Goal: Information Seeking & Learning: Check status

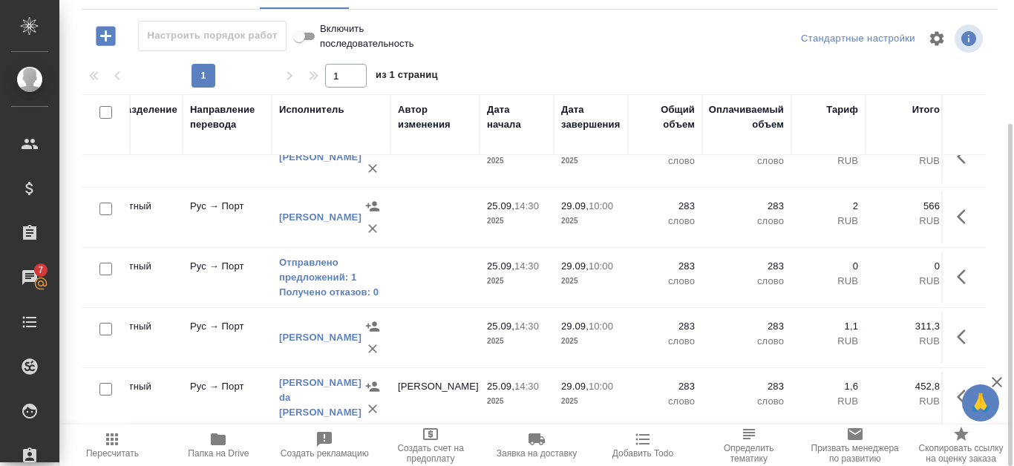
scroll to position [160, 128]
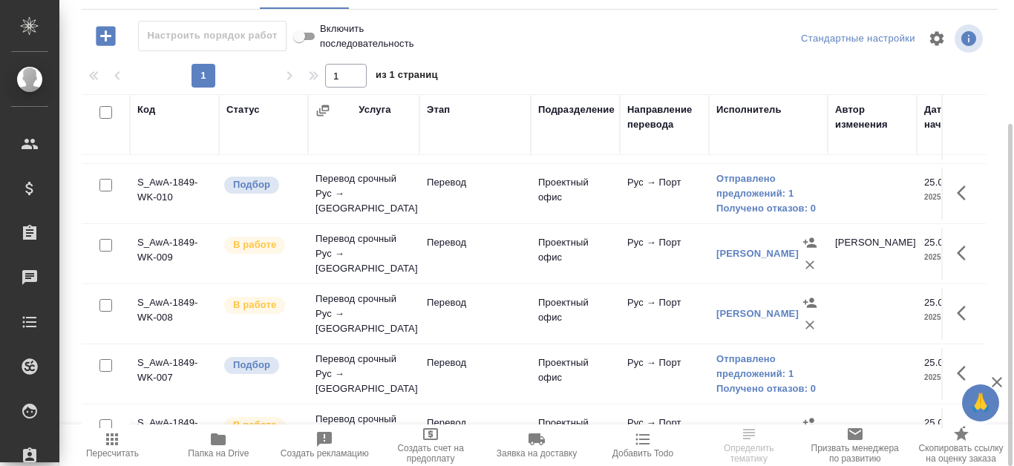
scroll to position [74, 0]
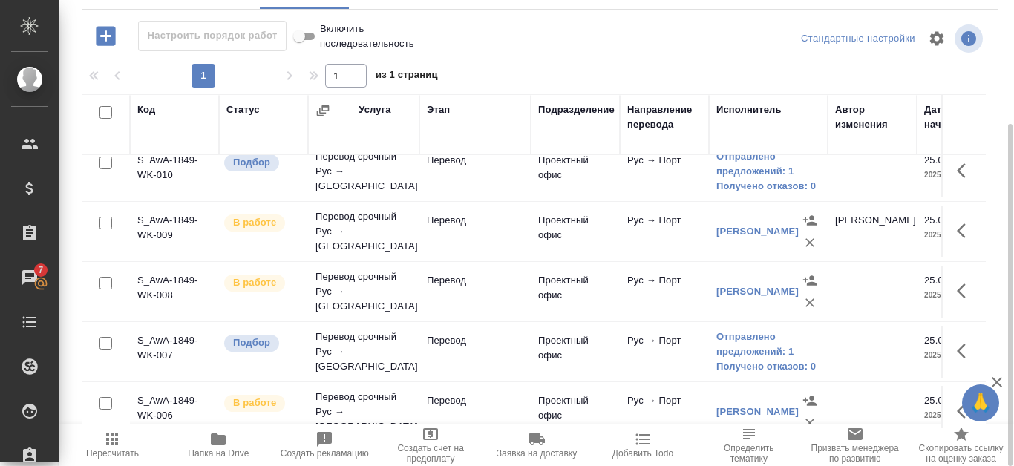
click at [156, 221] on td "S_AwA-1849-WK-009" at bounding box center [174, 232] width 89 height 52
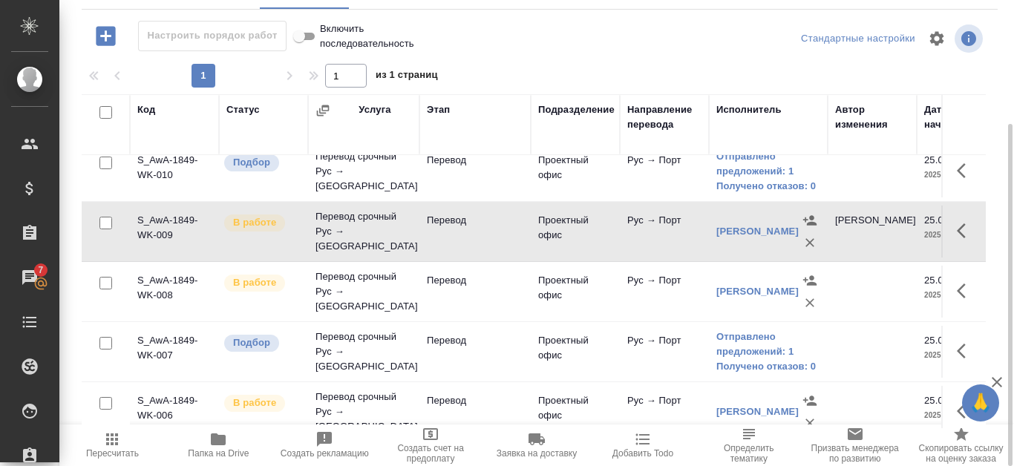
click at [156, 221] on td "S_AwA-1849-WK-009" at bounding box center [174, 232] width 89 height 52
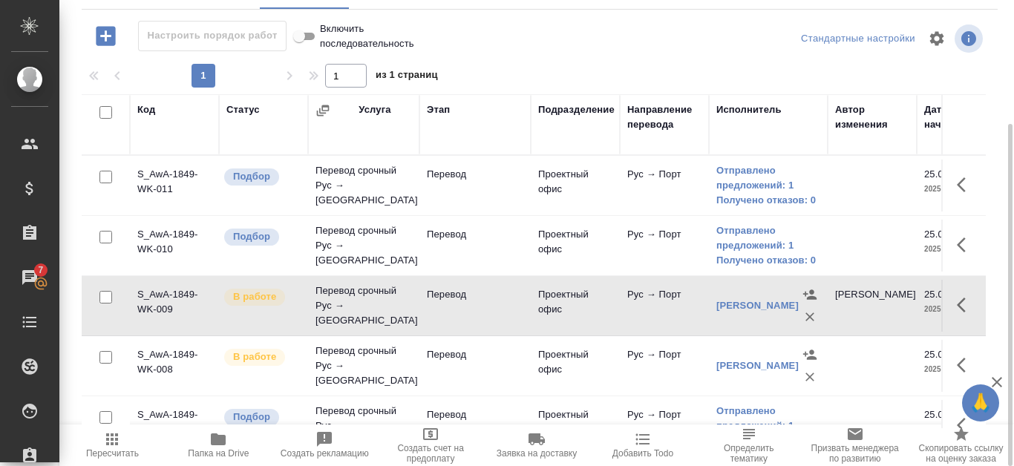
scroll to position [160, 0]
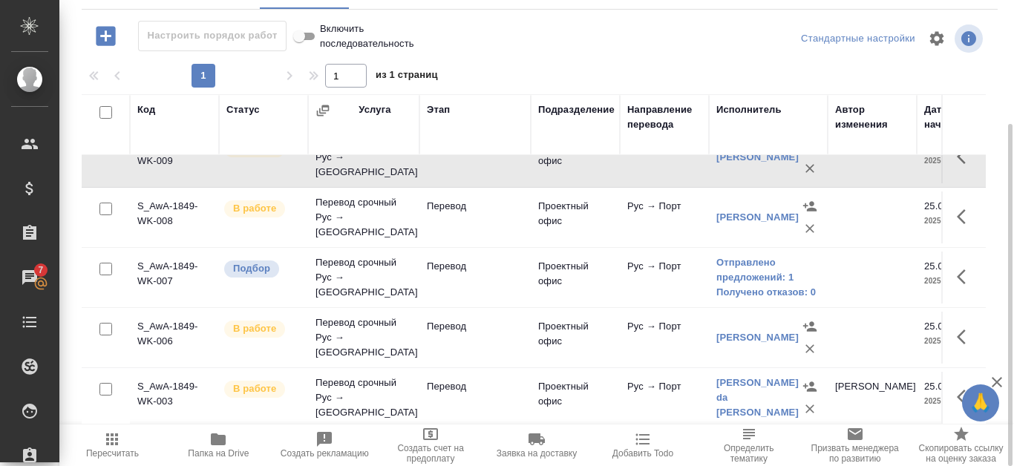
click at [151, 317] on td "S_AwA-1849-WK-006" at bounding box center [174, 338] width 89 height 52
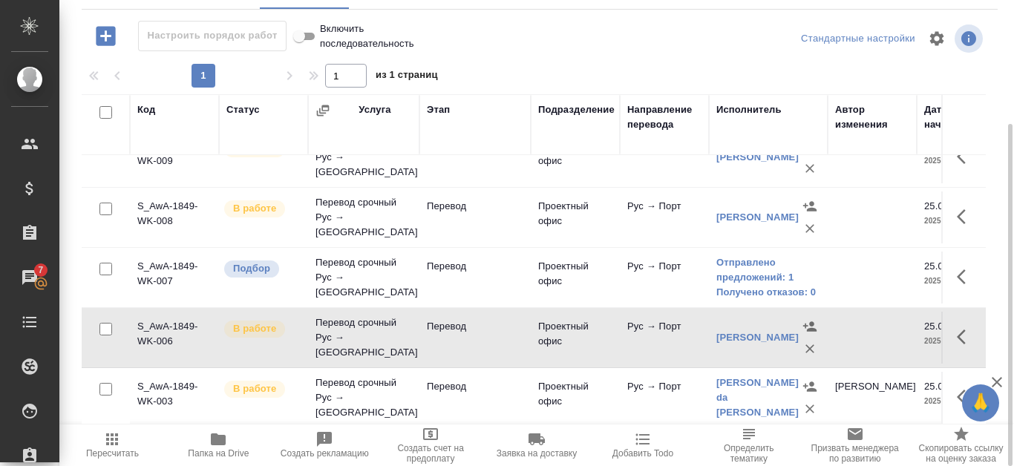
click at [151, 317] on td "S_AwA-1849-WK-006" at bounding box center [174, 338] width 89 height 52
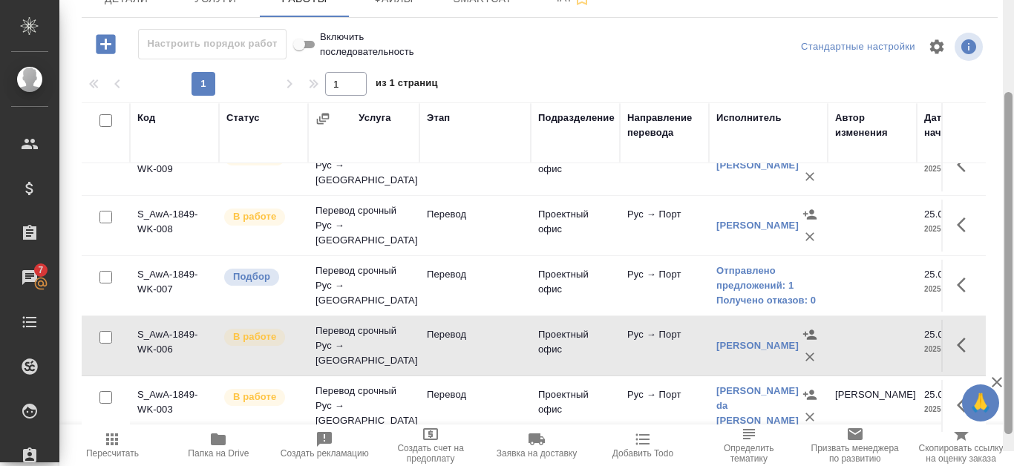
scroll to position [169, 0]
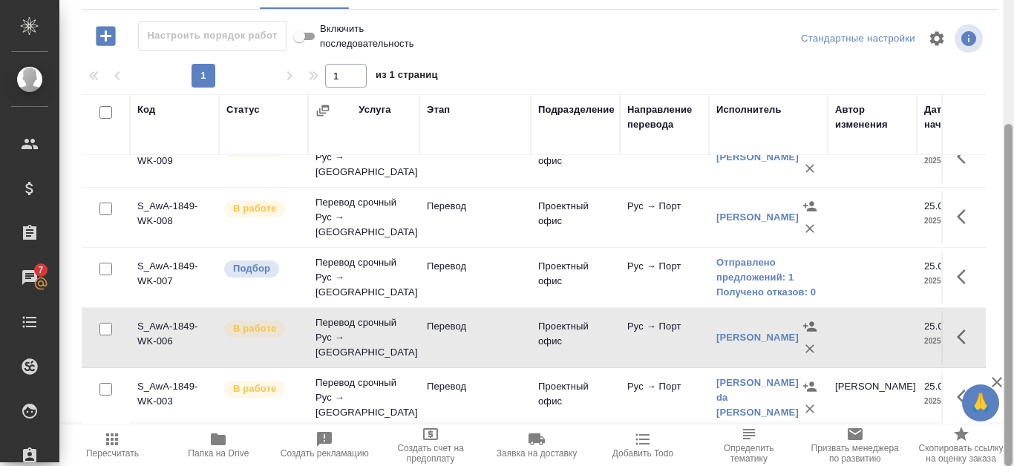
drag, startPoint x: 1011, startPoint y: 284, endPoint x: 1014, endPoint y: 445, distance: 160.4
click at [1014, 445] on div at bounding box center [1008, 233] width 11 height 466
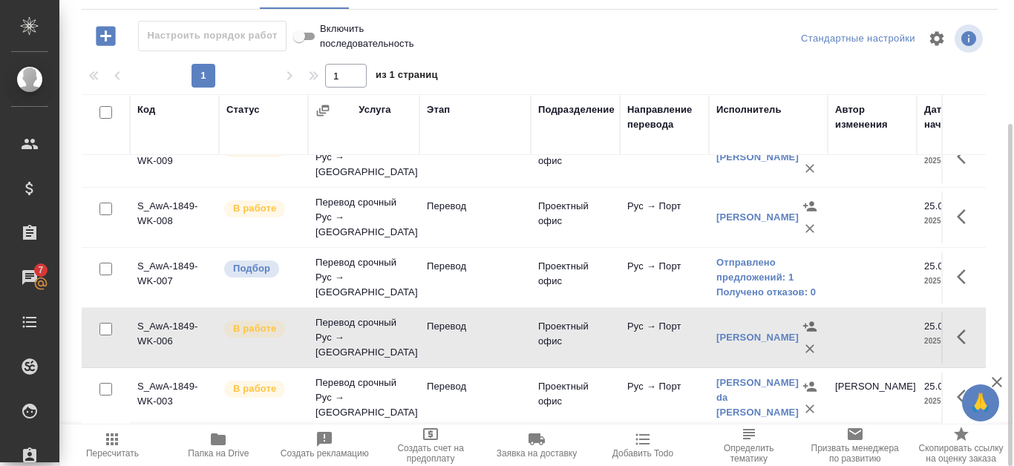
click at [177, 379] on td "S_AwA-1849-WK-003" at bounding box center [174, 398] width 89 height 52
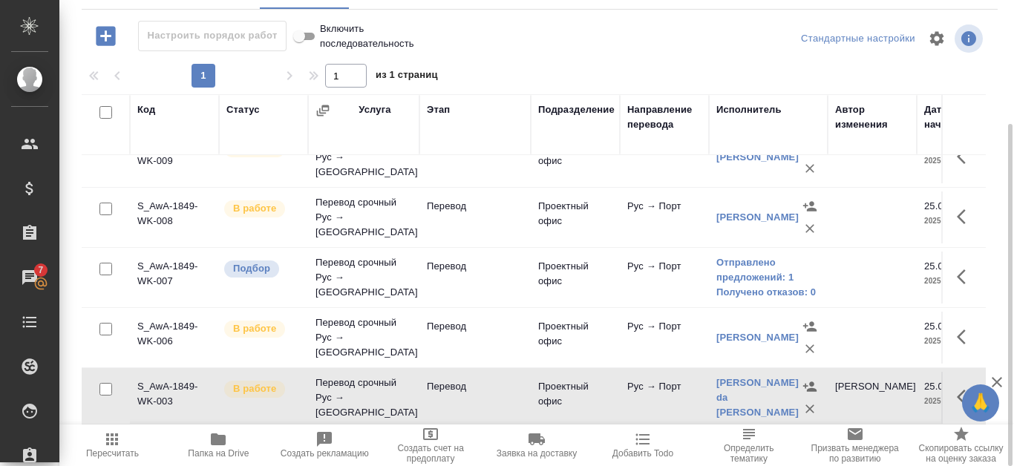
click at [177, 377] on td "S_AwA-1849-WK-003" at bounding box center [174, 398] width 89 height 52
click at [722, 379] on link "Gomes da Costa Adalberto" at bounding box center [758, 397] width 82 height 41
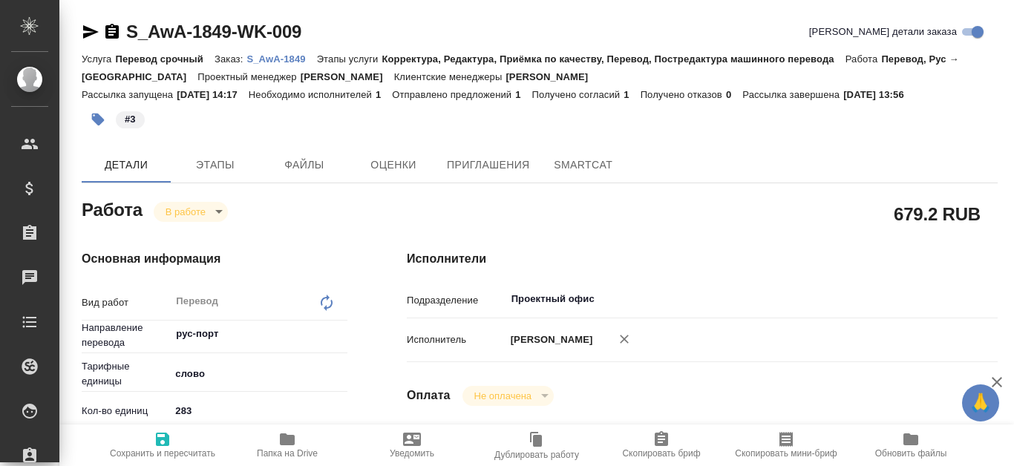
type textarea "x"
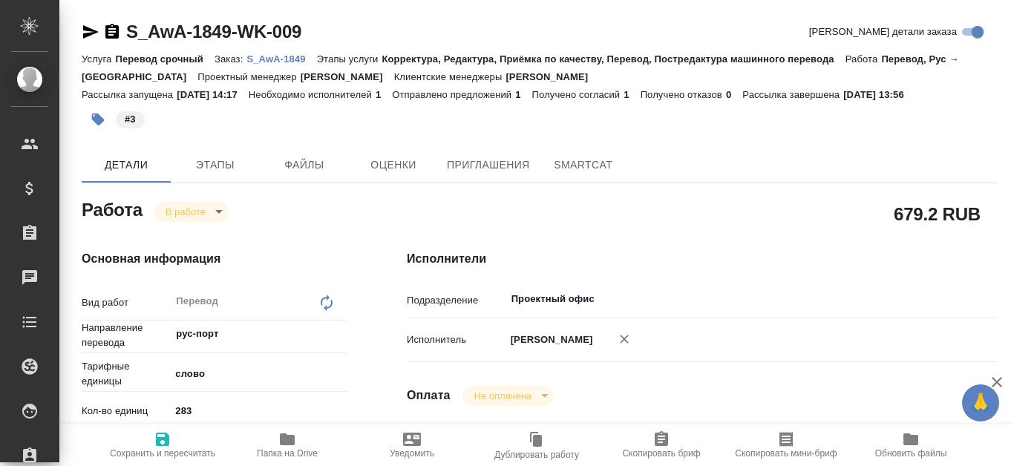
type textarea "x"
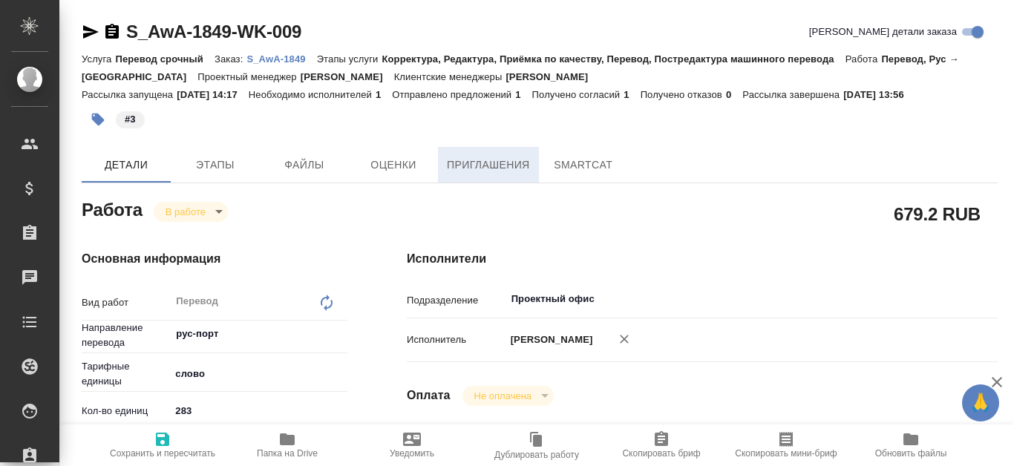
type textarea "x"
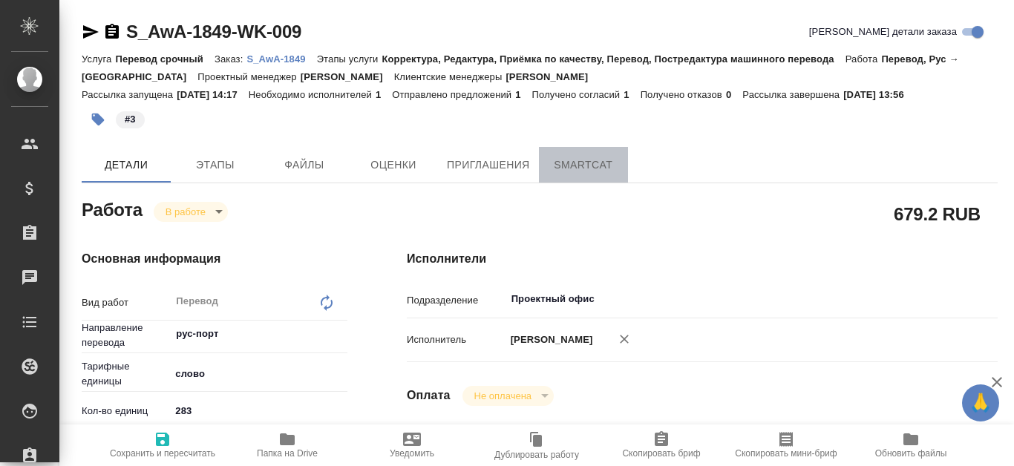
click at [622, 171] on button "SmartCat" at bounding box center [583, 165] width 89 height 36
type textarea "x"
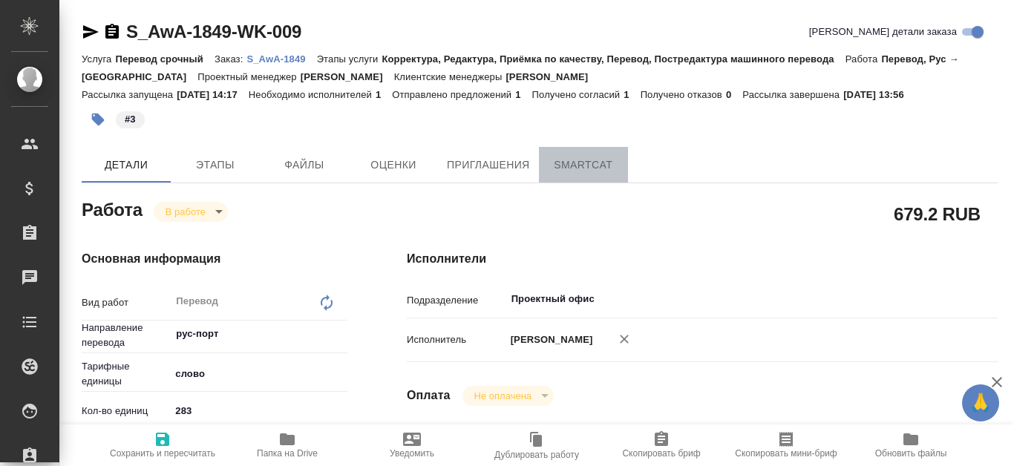
type textarea "x"
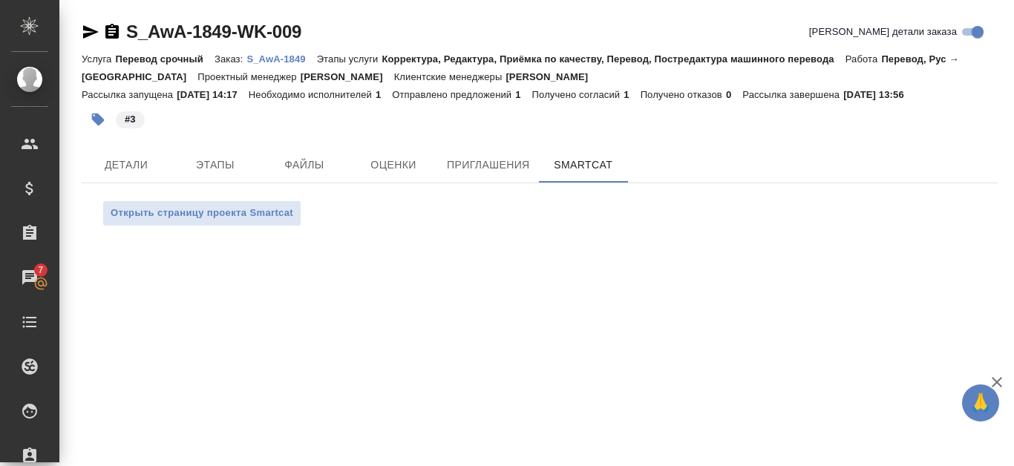
click at [266, 56] on p "S_AwA-1849" at bounding box center [282, 58] width 70 height 11
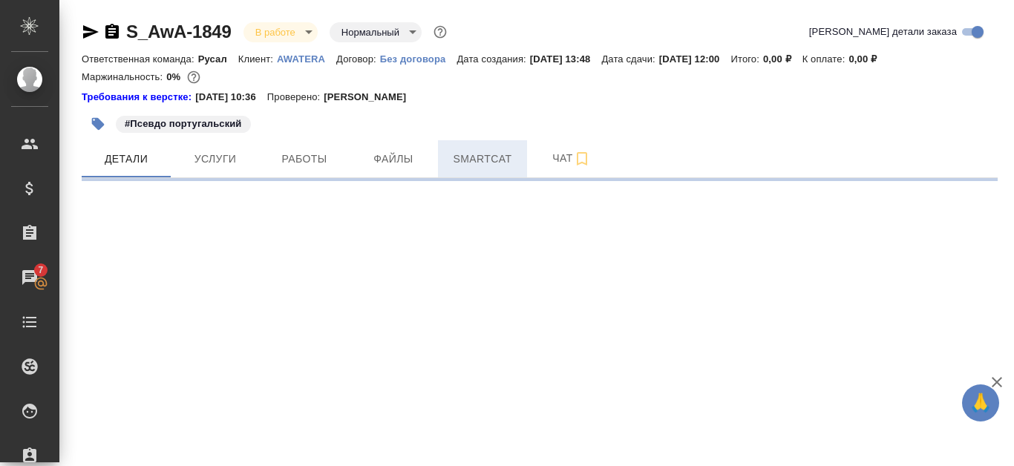
select select "RU"
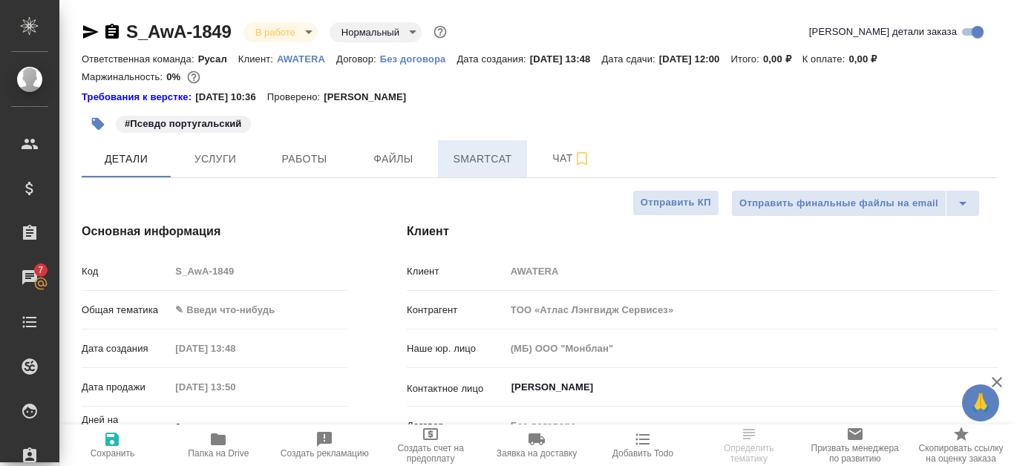
type textarea "x"
type input "[PERSON_NAME]"
type input "Журавлева Александра"
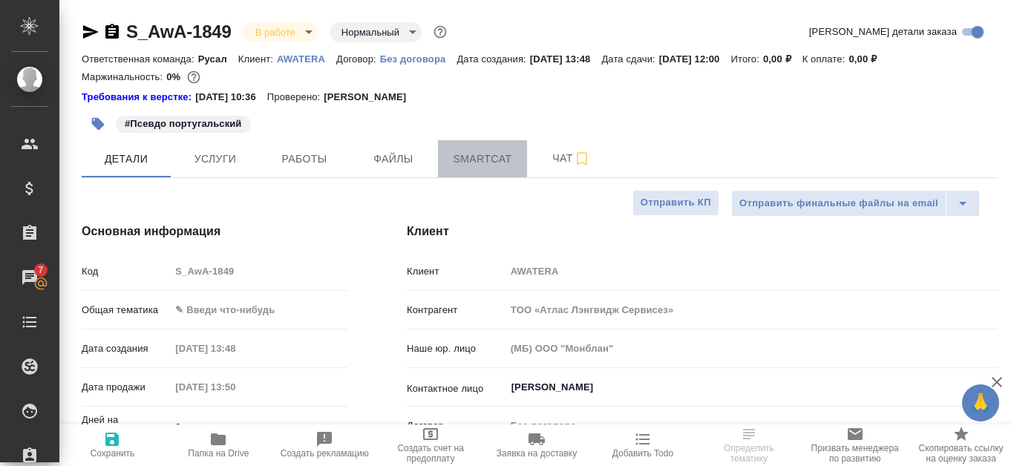
click at [519, 154] on button "Smartcat" at bounding box center [482, 158] width 89 height 37
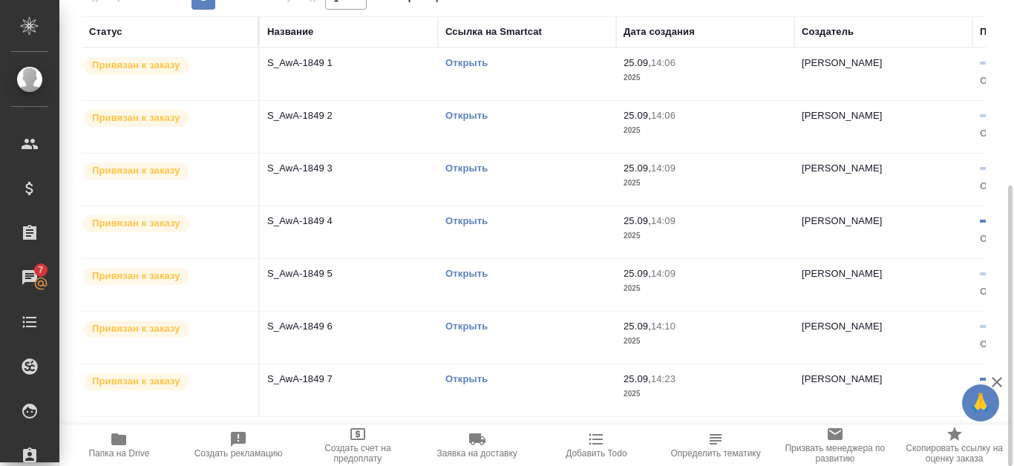
click at [466, 62] on link "Открыть" at bounding box center [467, 62] width 42 height 11
click at [459, 224] on link "Открыть" at bounding box center [467, 220] width 42 height 11
click at [460, 273] on link "Открыть" at bounding box center [467, 273] width 42 height 11
click at [466, 374] on link "Открыть" at bounding box center [467, 379] width 42 height 11
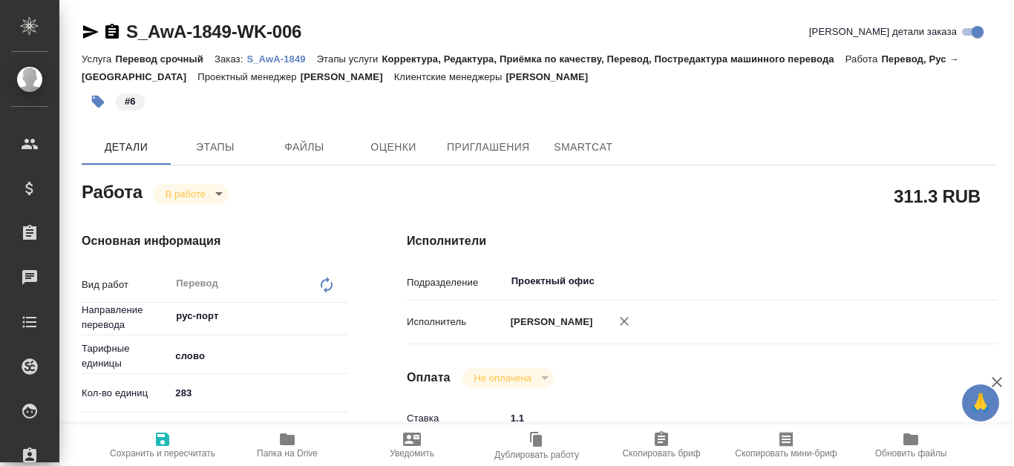
type textarea "x"
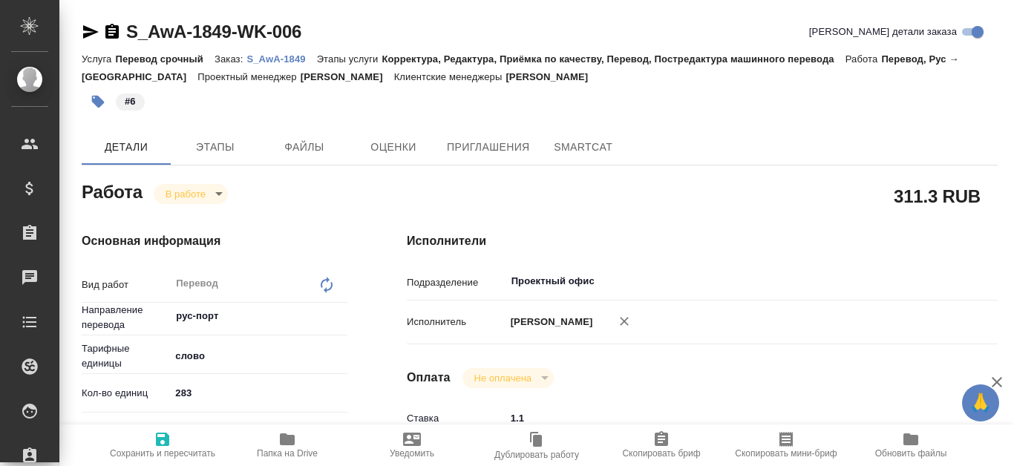
type textarea "x"
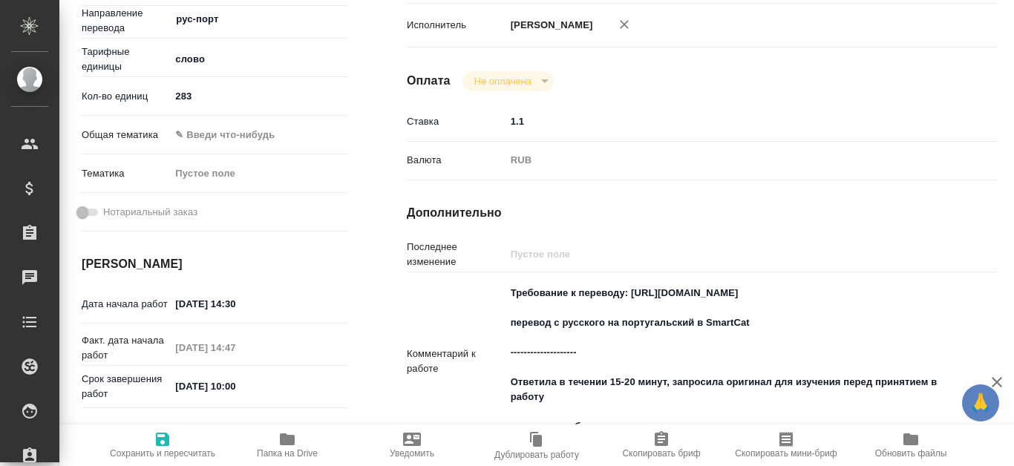
type textarea "x"
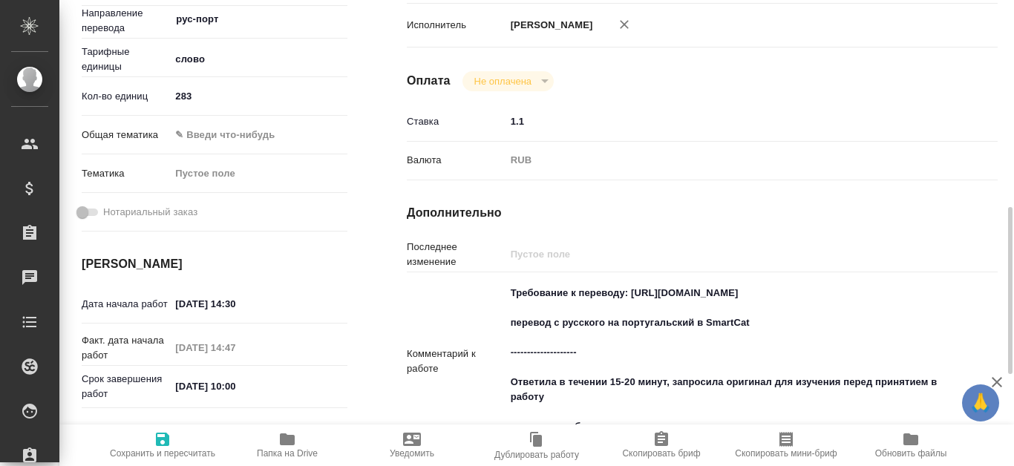
scroll to position [371, 0]
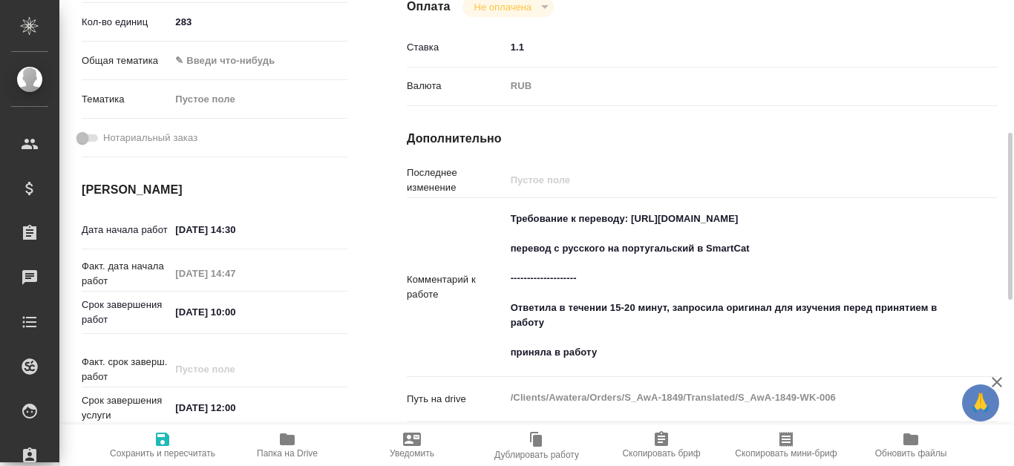
type textarea "x"
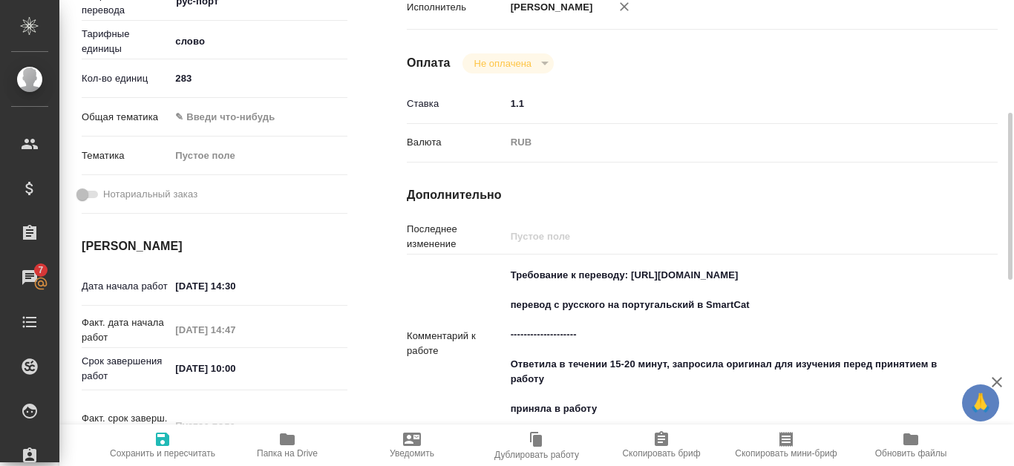
scroll to position [0, 0]
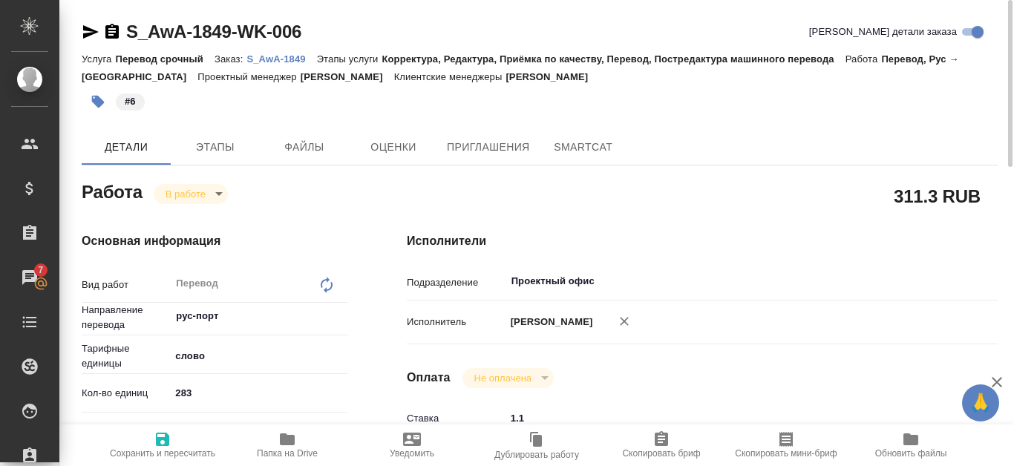
click at [258, 62] on p "S_AwA-1849" at bounding box center [282, 58] width 70 height 11
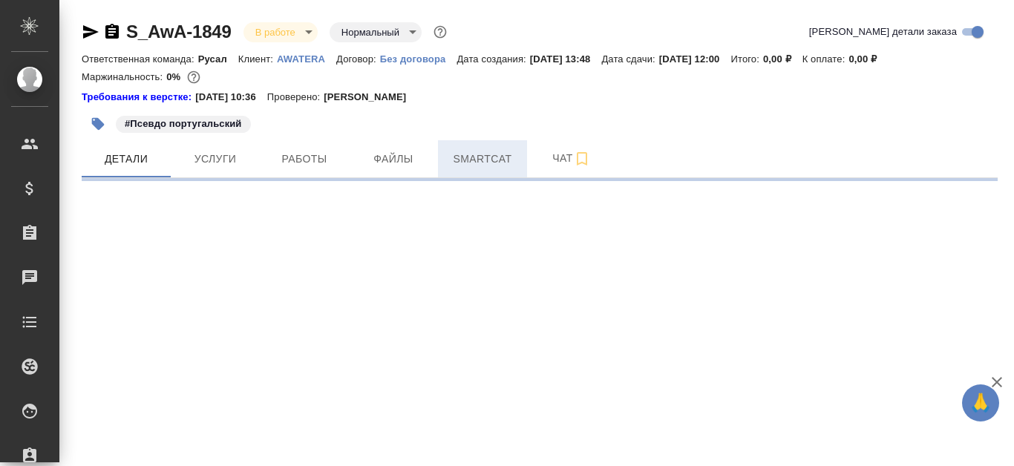
click at [512, 147] on button "Smartcat" at bounding box center [482, 158] width 89 height 37
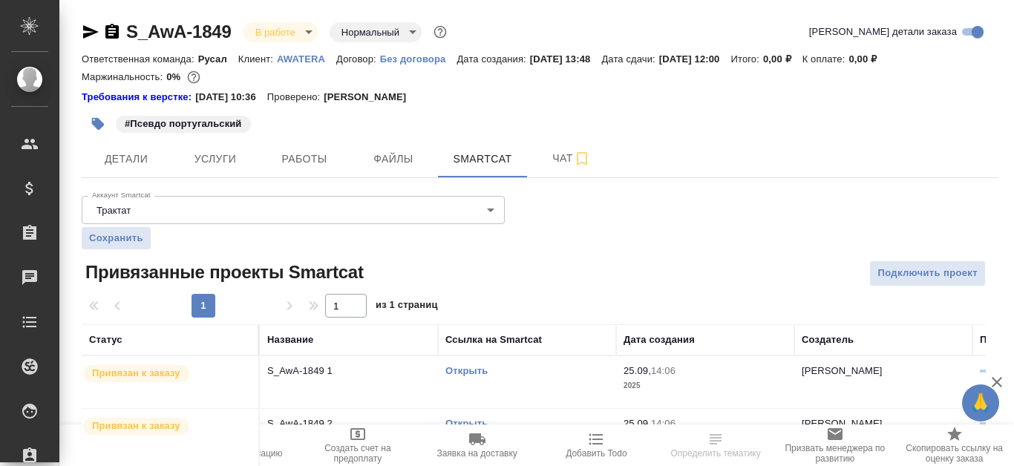
scroll to position [223, 0]
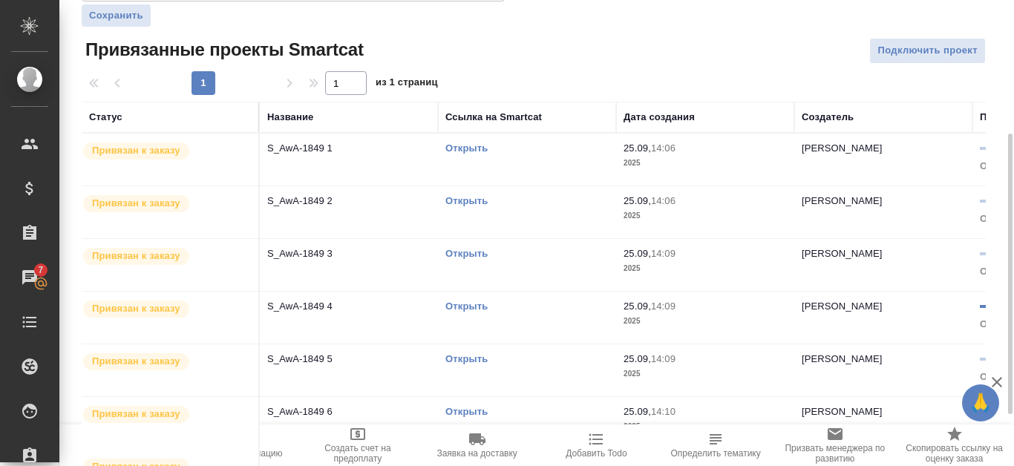
click at [480, 150] on link "Открыть" at bounding box center [467, 148] width 42 height 11
click at [478, 197] on link "Открыть" at bounding box center [467, 200] width 42 height 11
click at [478, 255] on link "Открыть" at bounding box center [467, 253] width 42 height 11
click at [477, 357] on link "Открыть" at bounding box center [467, 358] width 42 height 11
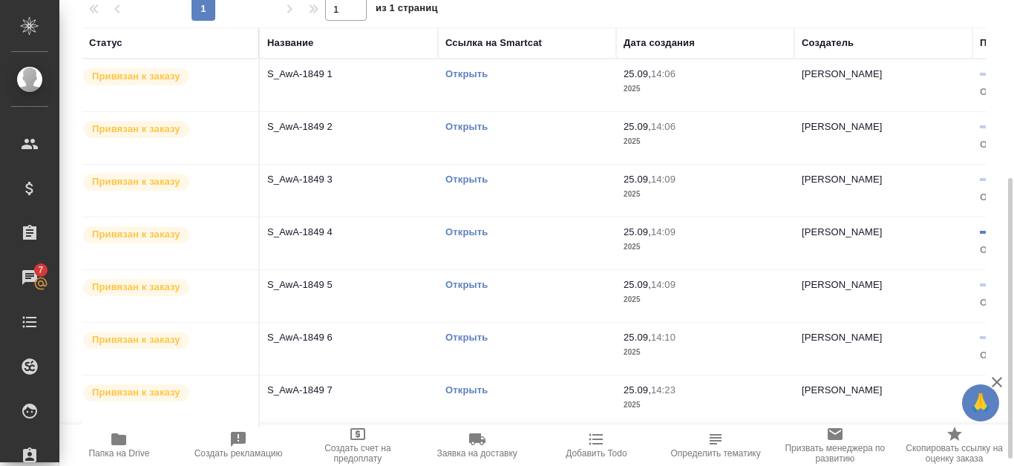
click at [477, 337] on link "Открыть" at bounding box center [467, 337] width 42 height 11
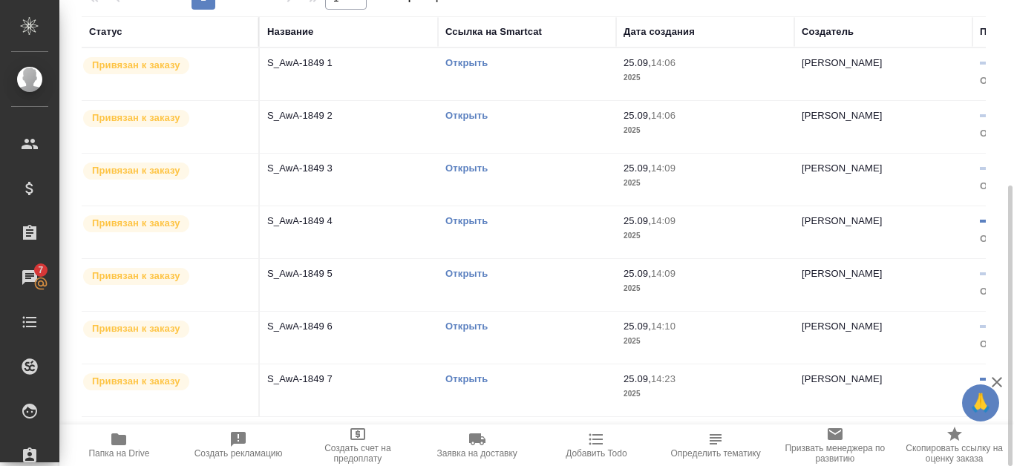
click at [475, 379] on link "Открыть" at bounding box center [467, 379] width 42 height 11
click at [477, 60] on link "Открыть" at bounding box center [467, 62] width 42 height 11
click at [463, 114] on link "Открыть" at bounding box center [467, 115] width 42 height 11
click at [457, 117] on link "Открыть" at bounding box center [467, 115] width 42 height 11
click at [466, 166] on link "Открыть" at bounding box center [467, 168] width 42 height 11
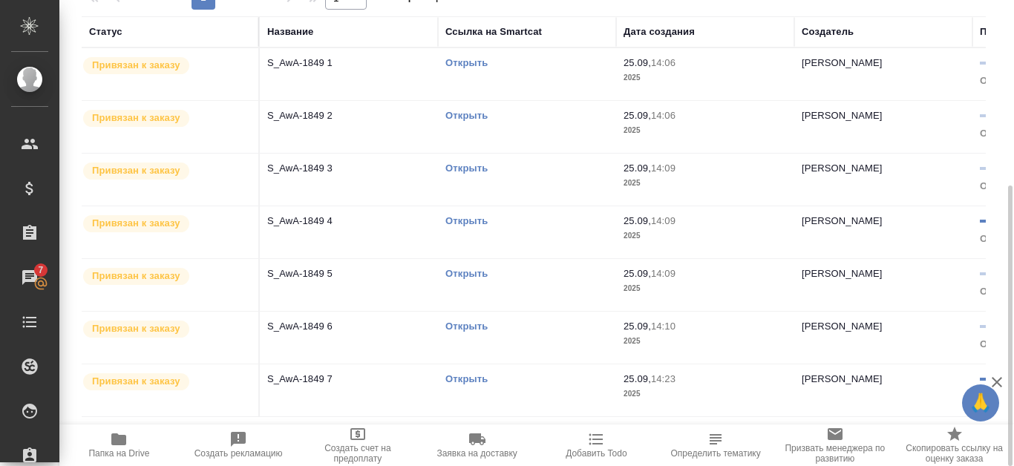
click at [453, 217] on link "Открыть" at bounding box center [467, 220] width 42 height 11
click at [304, 270] on p "S_AwA-1849 5" at bounding box center [348, 274] width 163 height 15
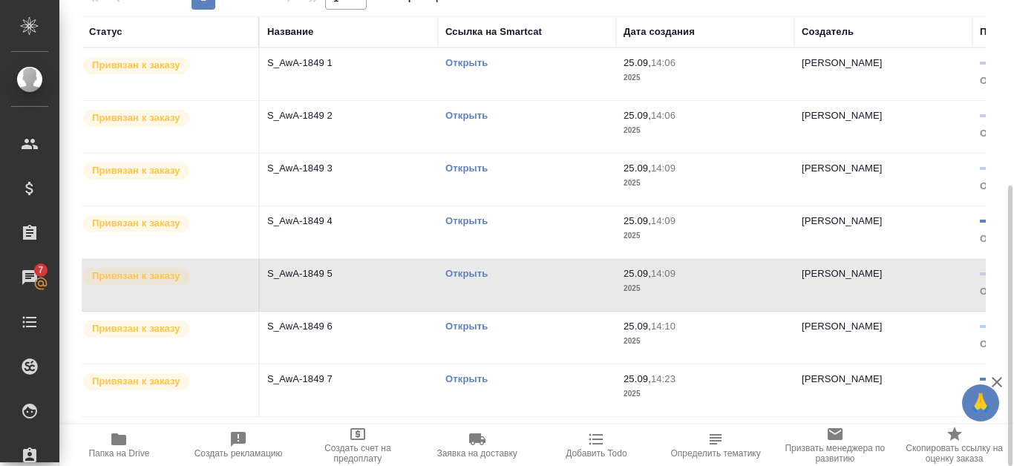
click at [459, 276] on link "Открыть" at bounding box center [467, 273] width 42 height 11
click at [458, 330] on link "Открыть" at bounding box center [467, 326] width 42 height 11
click at [469, 325] on link "Открыть" at bounding box center [467, 326] width 42 height 11
click at [472, 327] on link "Открыть" at bounding box center [467, 326] width 42 height 11
click at [456, 377] on link "Открыть" at bounding box center [467, 379] width 42 height 11
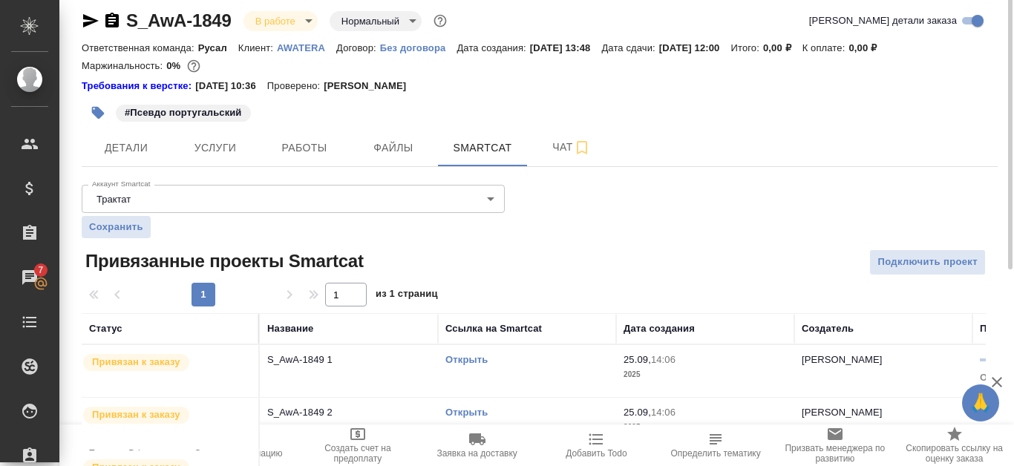
scroll to position [0, 0]
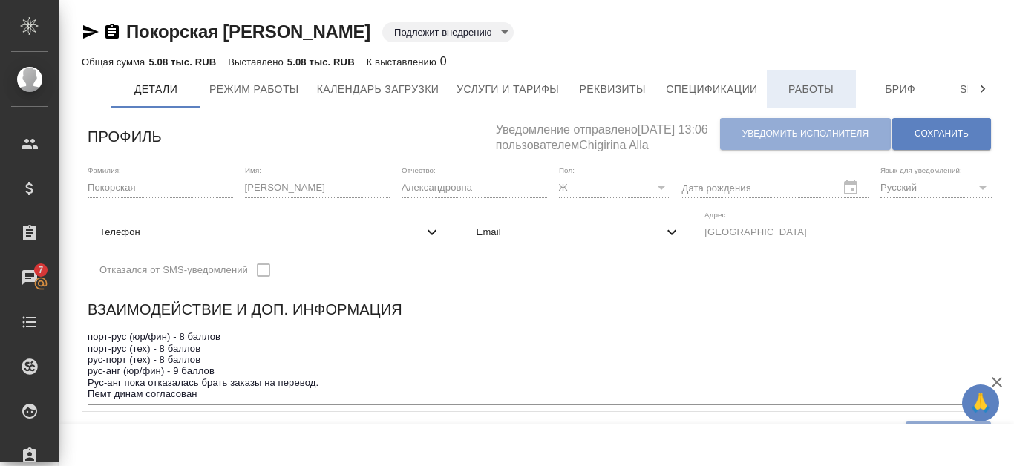
click at [824, 94] on span "Работы" at bounding box center [811, 89] width 71 height 19
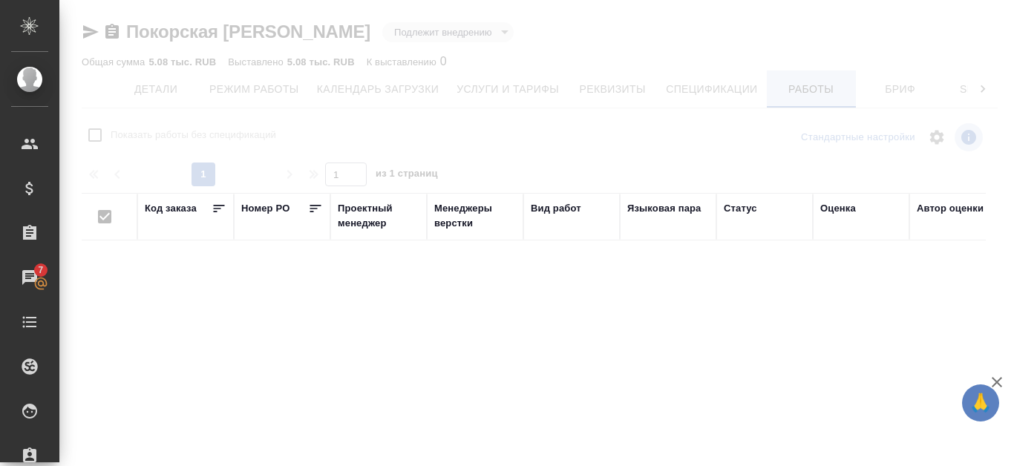
checkbox input "false"
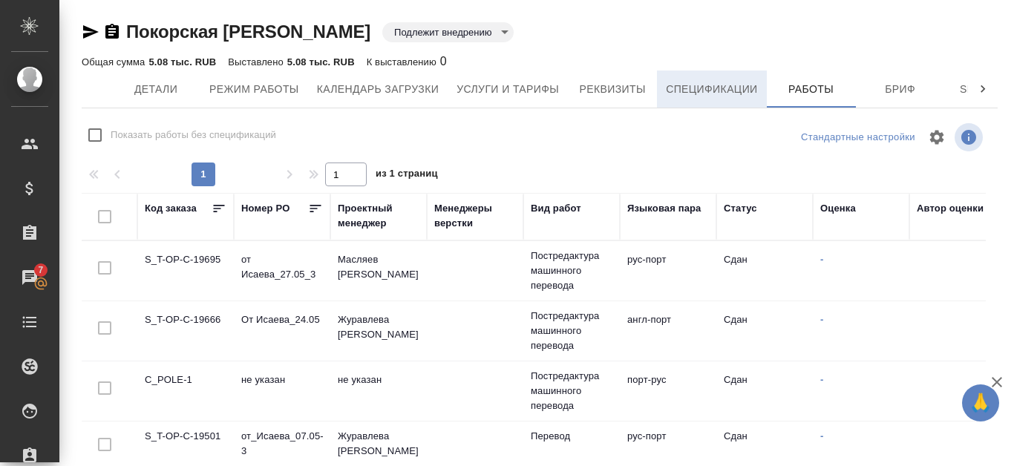
click at [740, 87] on span "Спецификации" at bounding box center [711, 89] width 91 height 19
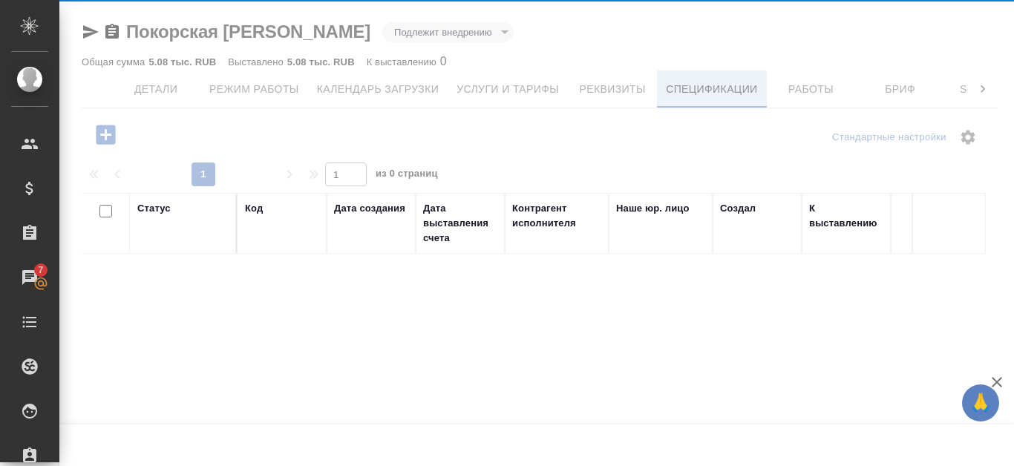
click at [902, 80] on div at bounding box center [536, 233] width 955 height 466
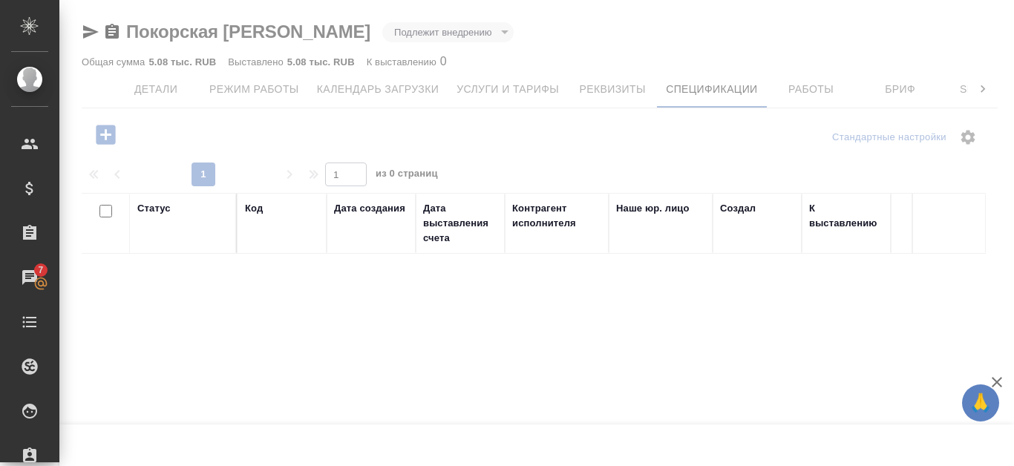
click at [905, 88] on div at bounding box center [536, 233] width 955 height 466
click at [893, 91] on div at bounding box center [536, 233] width 955 height 466
click at [892, 91] on div at bounding box center [536, 233] width 955 height 466
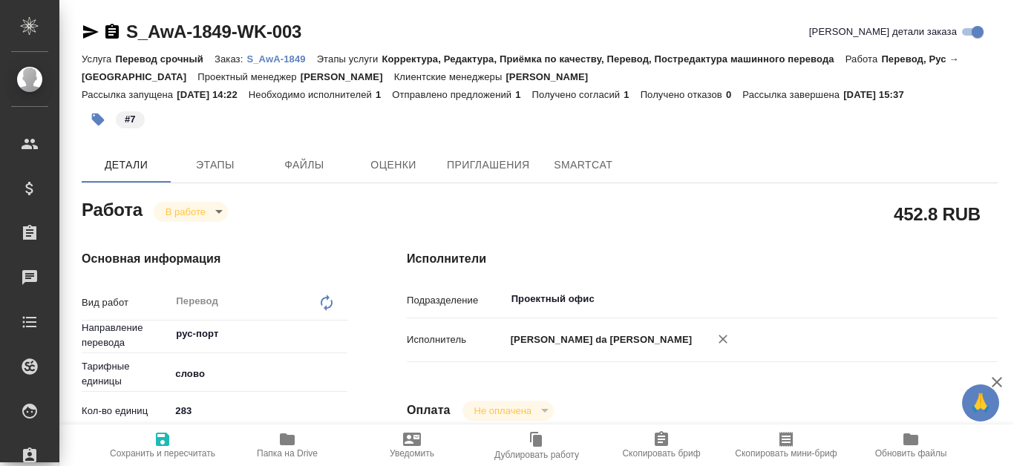
type textarea "x"
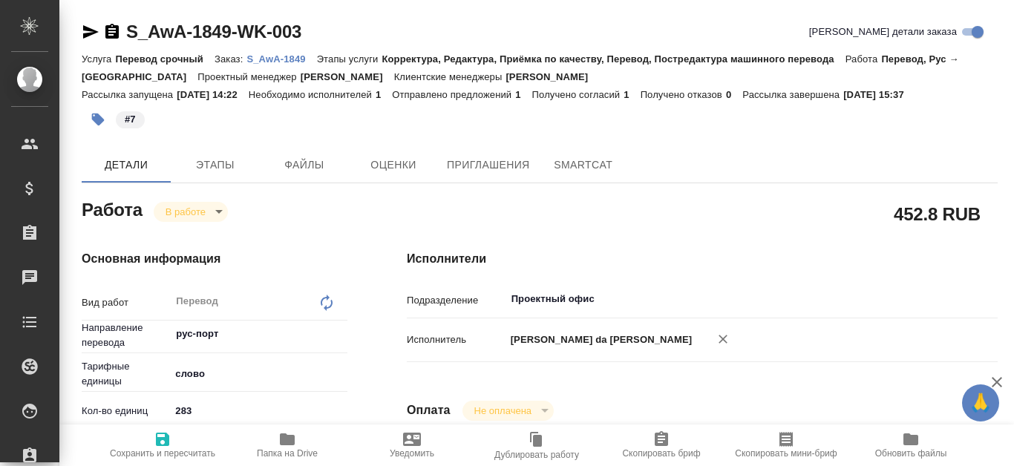
type textarea "x"
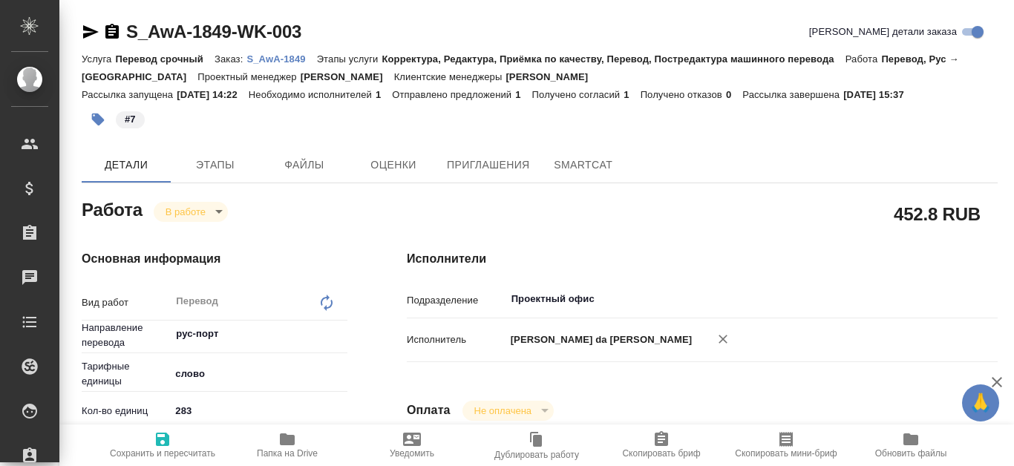
type textarea "x"
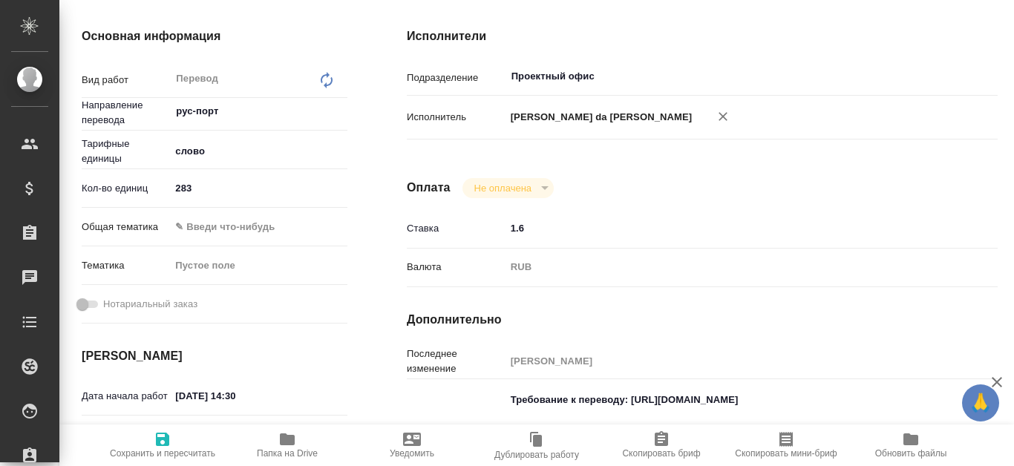
scroll to position [818, 0]
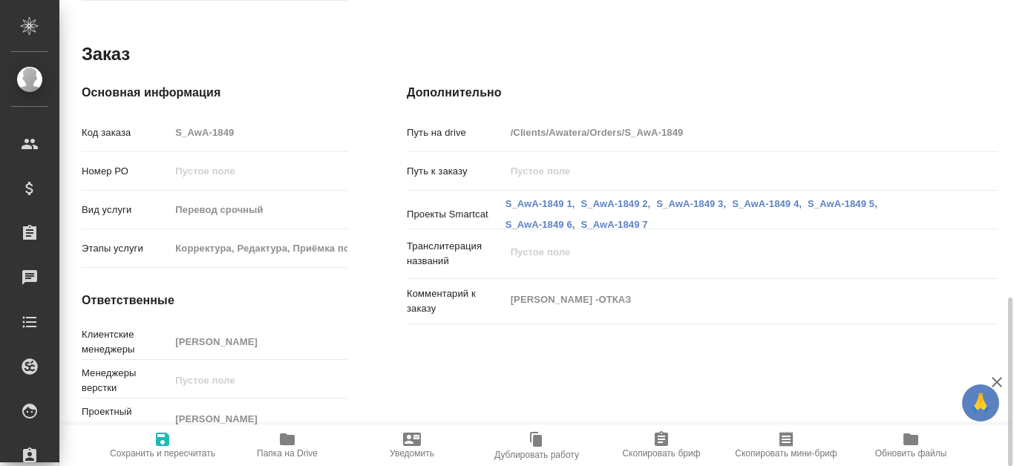
type textarea "x"
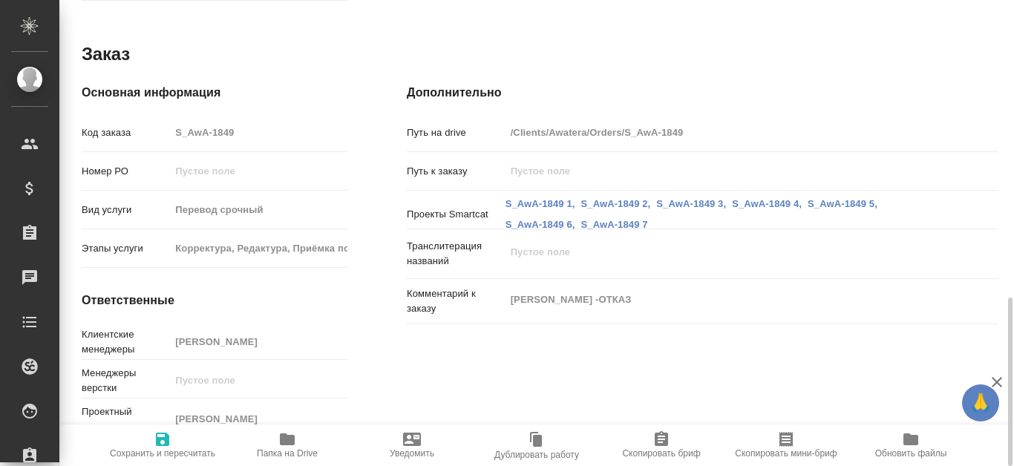
type textarea "x"
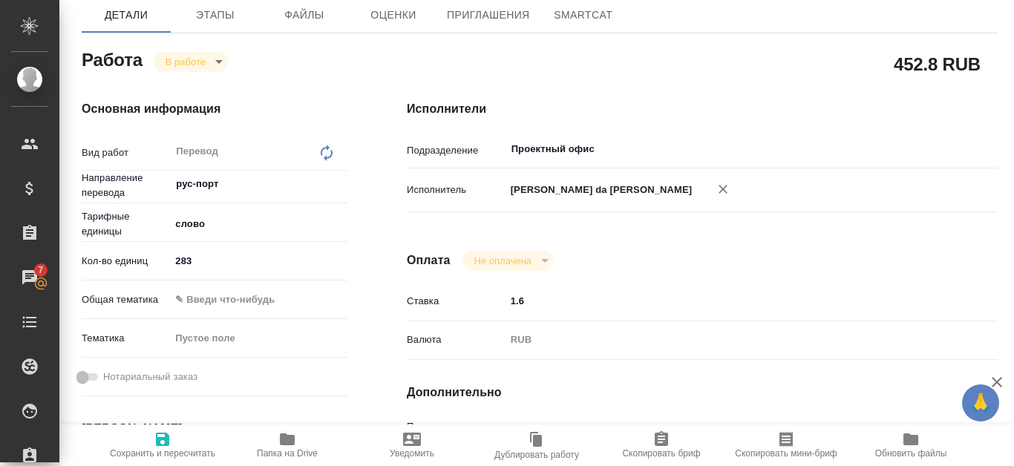
scroll to position [76, 0]
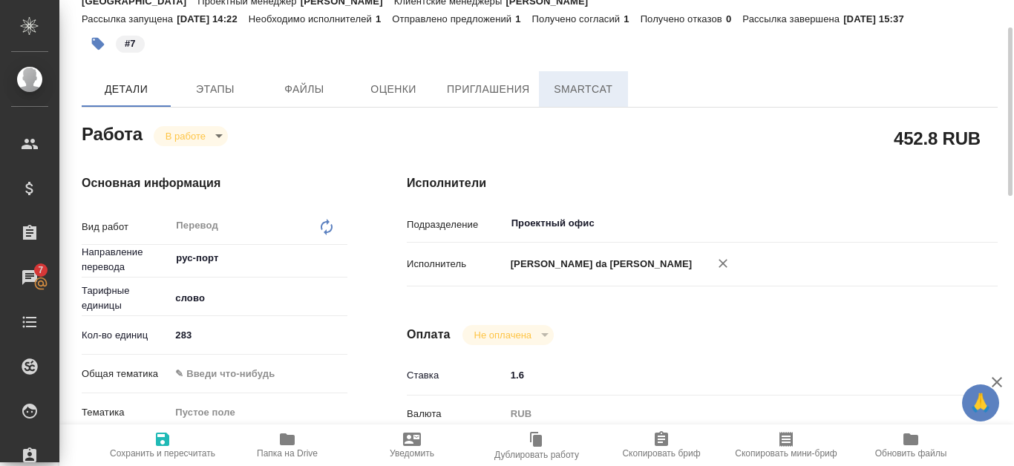
click at [583, 90] on span "SmartCat" at bounding box center [583, 89] width 71 height 19
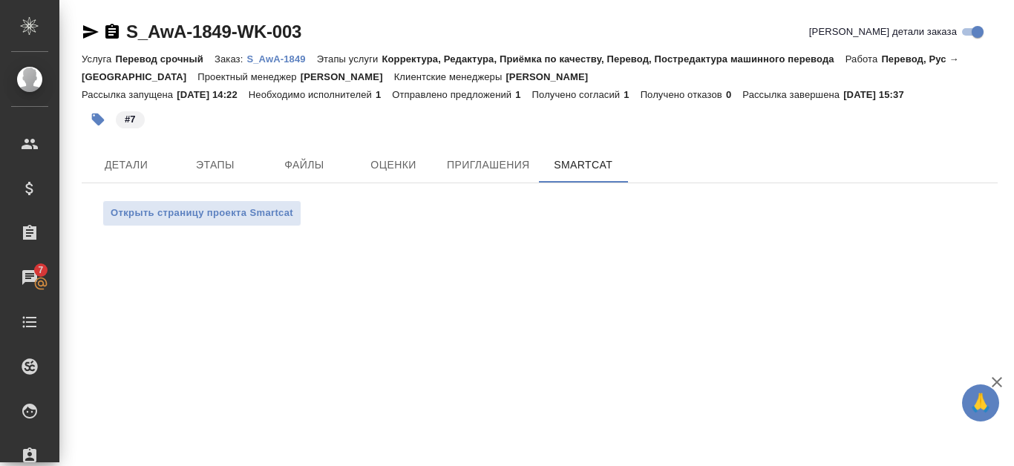
click at [292, 58] on p "S_AwA-1849" at bounding box center [282, 58] width 70 height 11
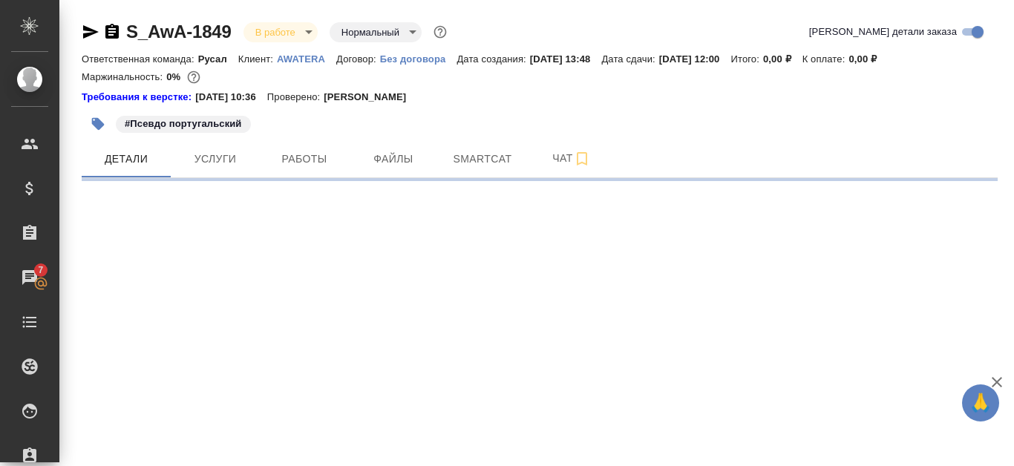
select select "RU"
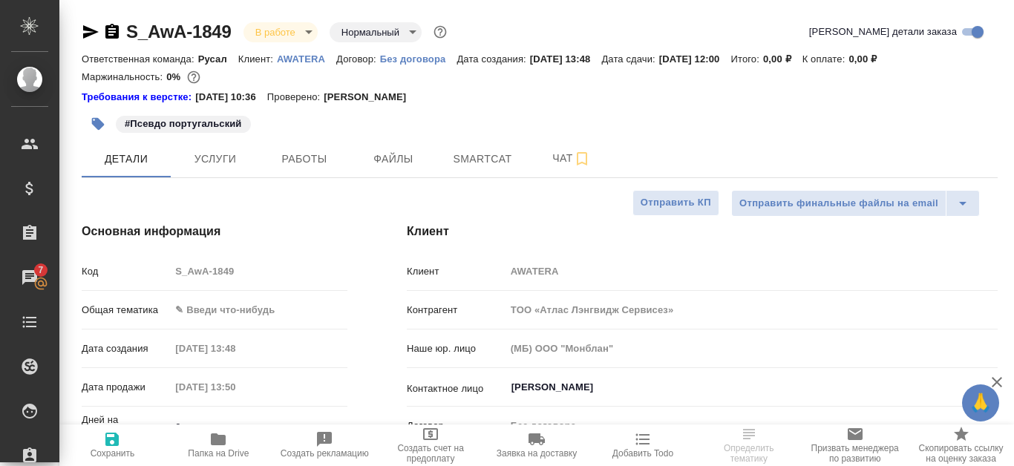
type textarea "x"
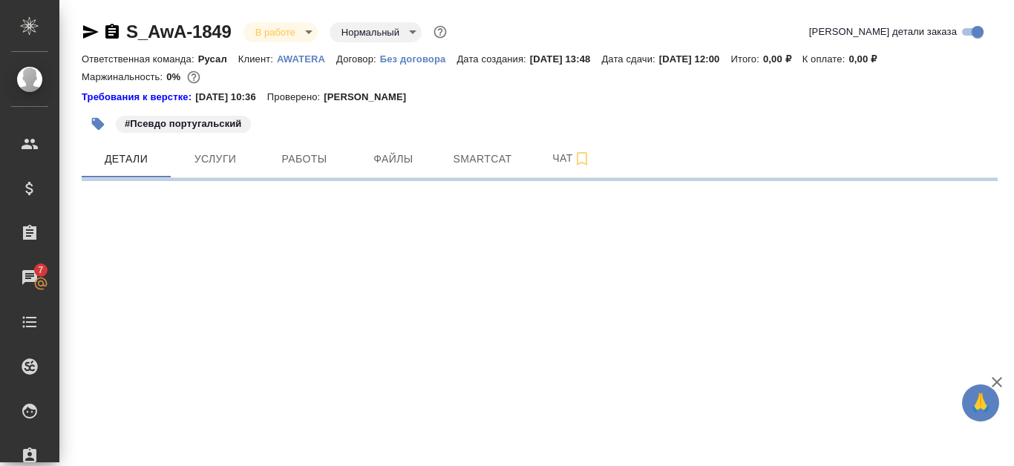
select select "RU"
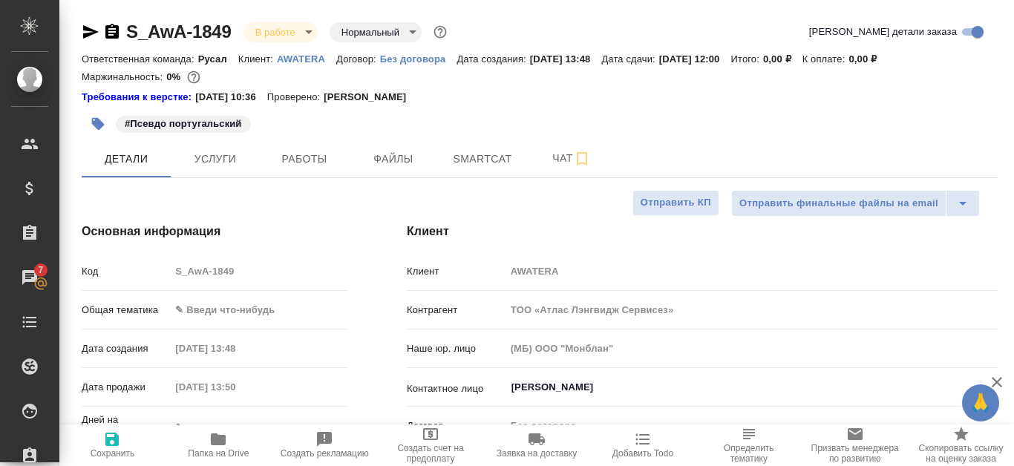
type textarea "x"
click at [463, 151] on span "Smartcat" at bounding box center [482, 159] width 71 height 19
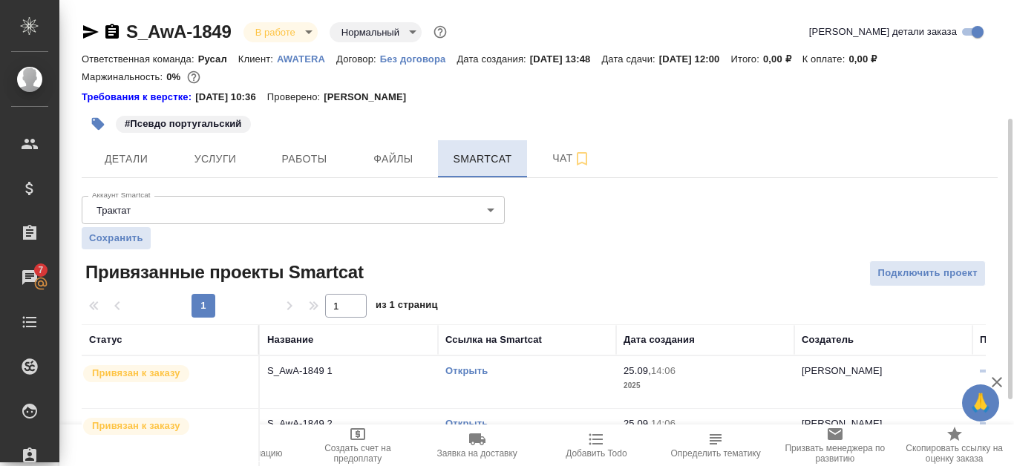
scroll to position [74, 0]
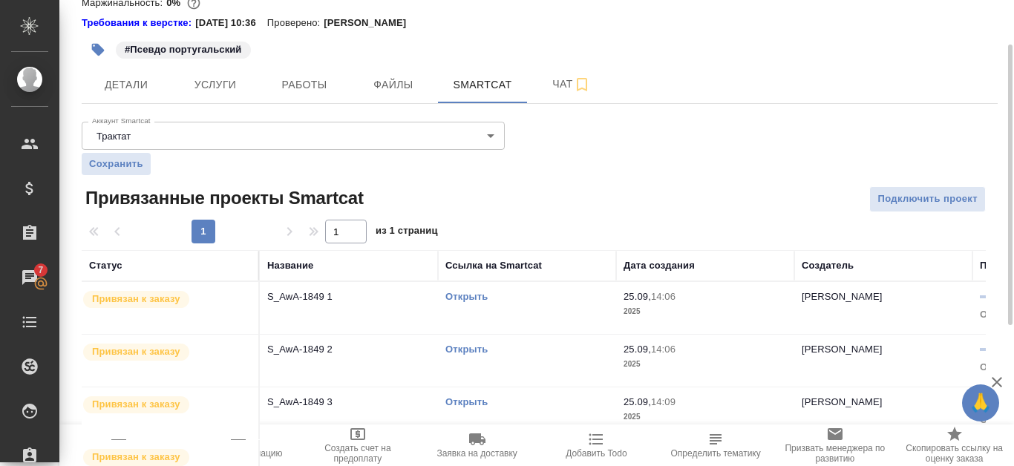
click at [482, 288] on td "Открыть" at bounding box center [527, 308] width 178 height 52
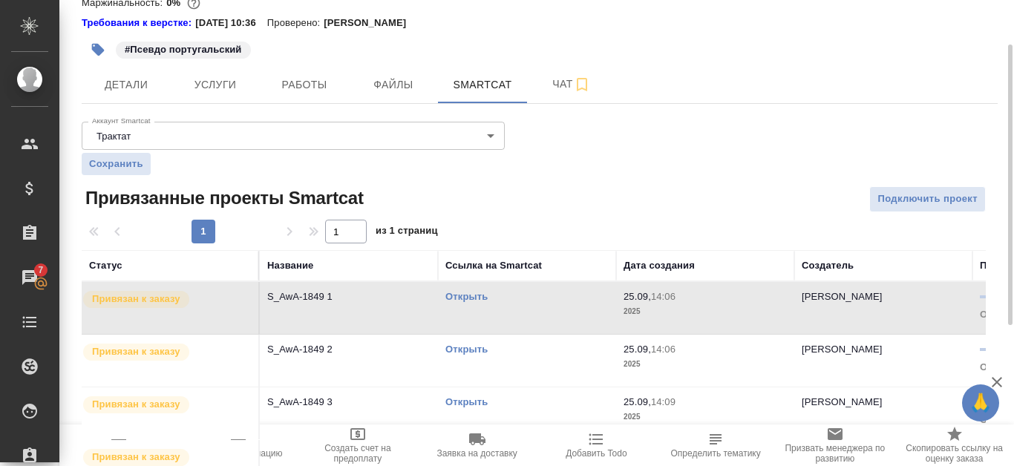
click at [480, 296] on link "Открыть" at bounding box center [467, 296] width 42 height 11
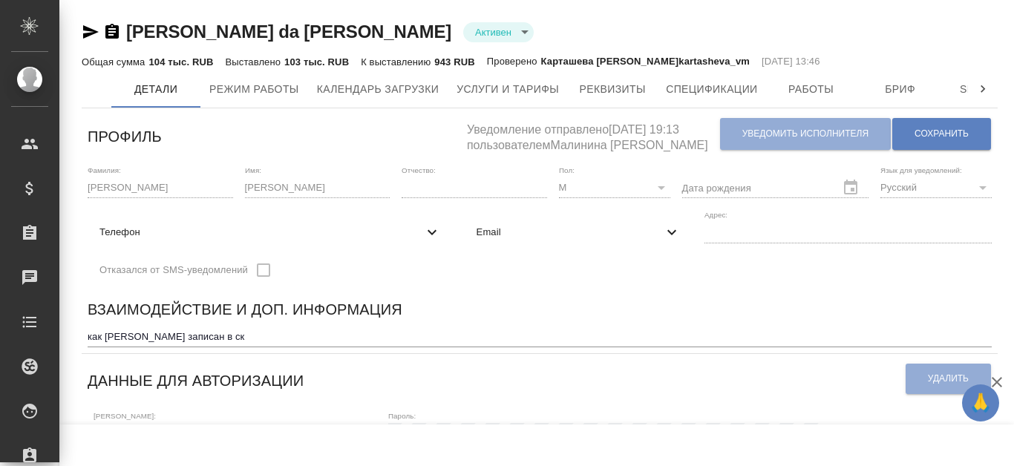
click at [86, 27] on icon "button" at bounding box center [91, 31] width 16 height 13
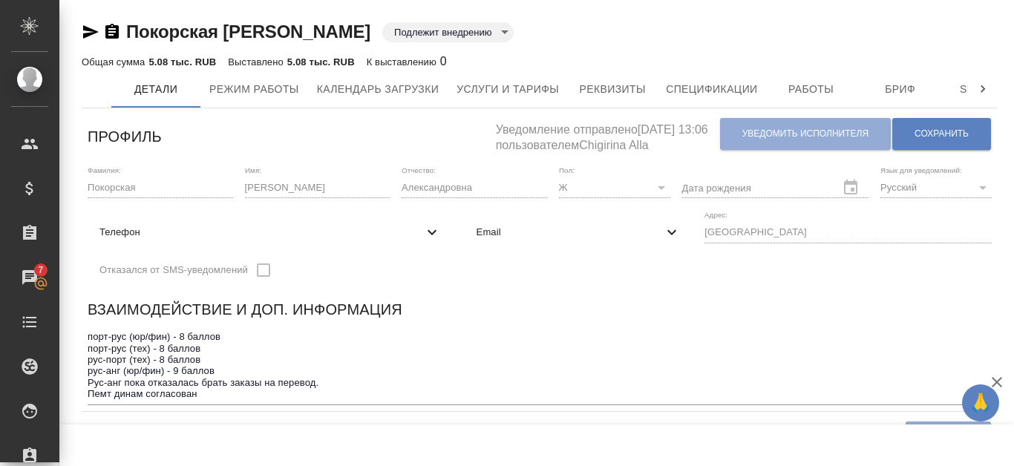
click at [92, 27] on icon "button" at bounding box center [91, 32] width 18 height 18
